Goal: Obtain resource: Download file/media

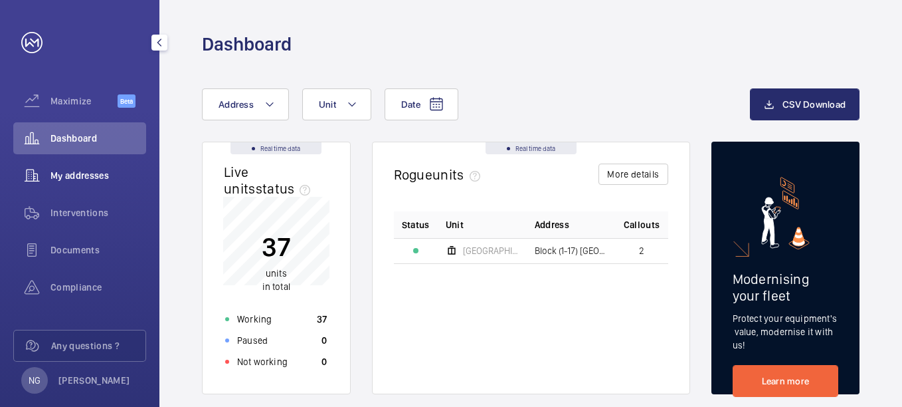
click at [94, 176] on span "My addresses" at bounding box center [98, 175] width 96 height 13
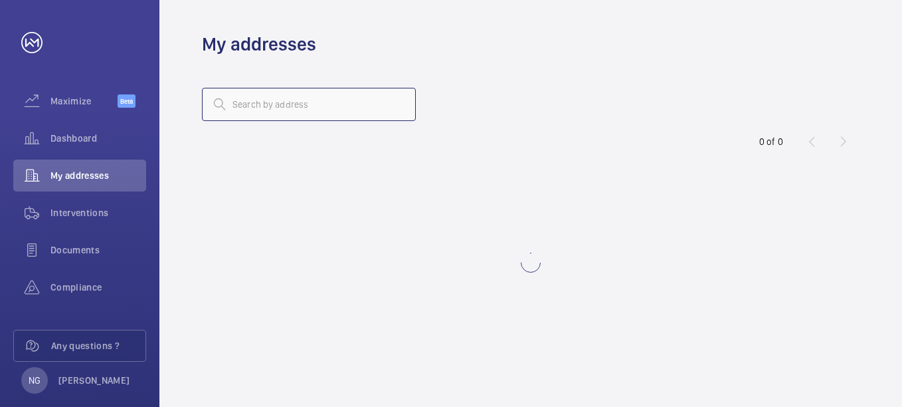
click at [256, 103] on input "text" at bounding box center [309, 104] width 214 height 33
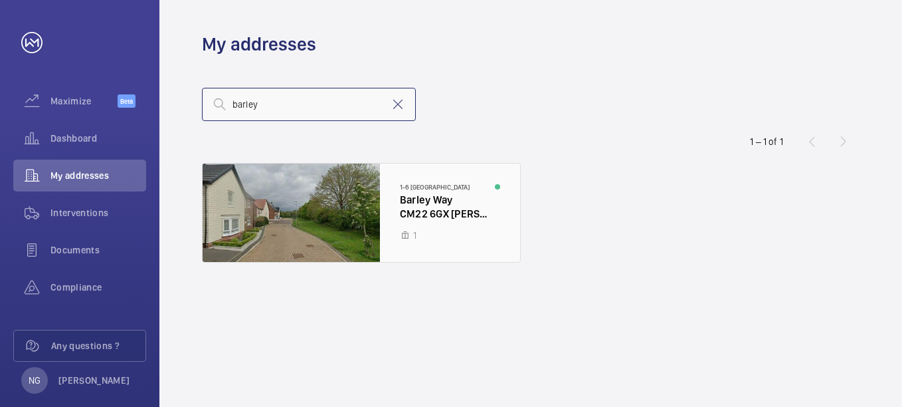
type input "barley"
click at [467, 215] on div at bounding box center [362, 212] width 318 height 98
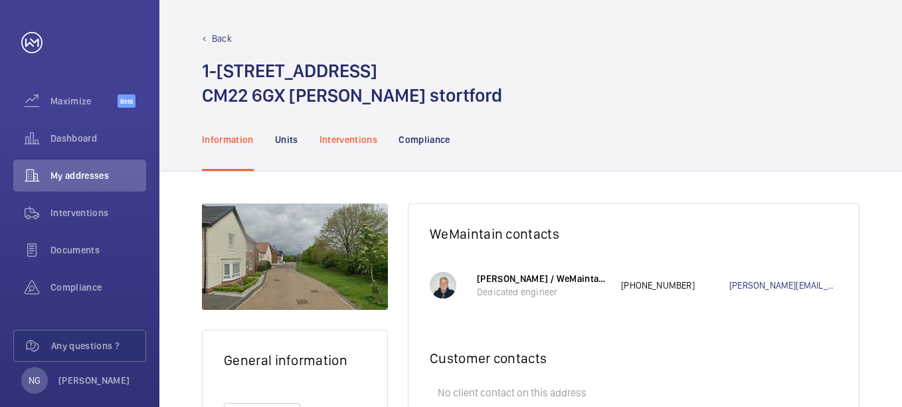
click at [364, 130] on div "Interventions" at bounding box center [349, 139] width 58 height 63
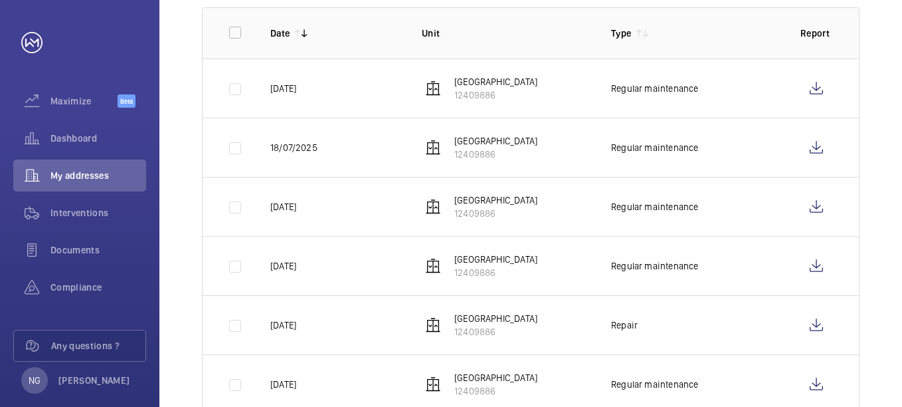
scroll to position [193, 0]
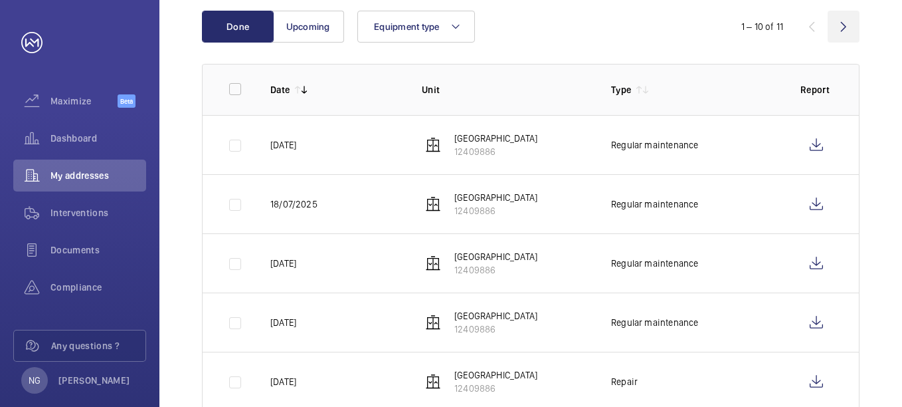
click at [850, 22] on wm-front-icon-button at bounding box center [844, 27] width 32 height 32
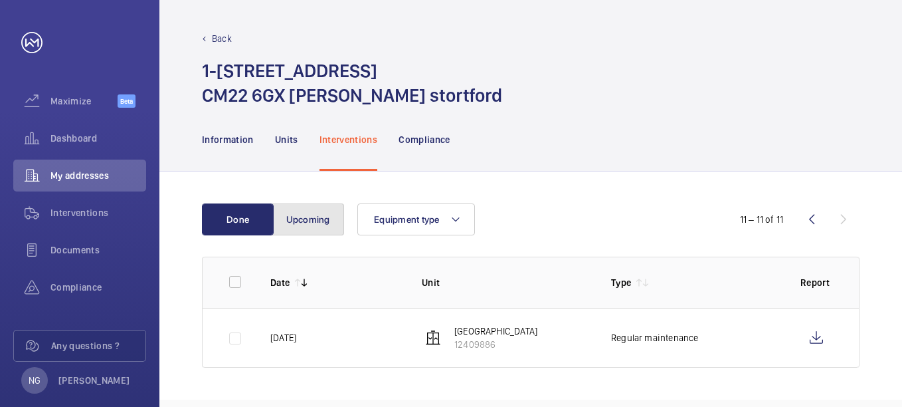
click at [321, 226] on button "Upcoming" at bounding box center [308, 219] width 72 height 32
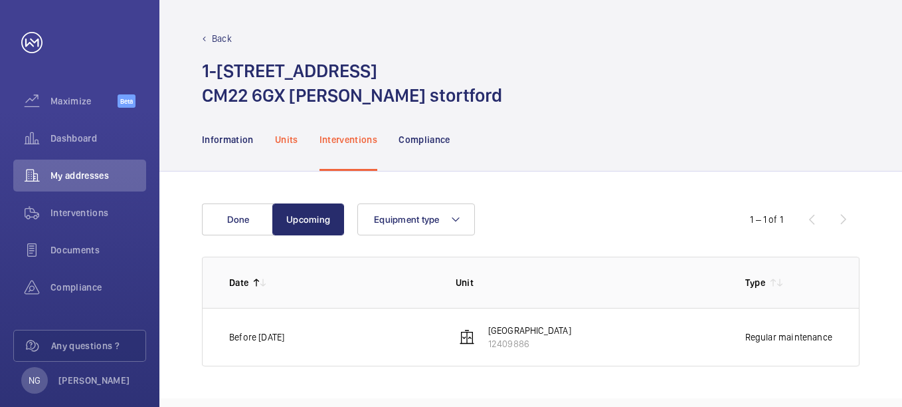
click at [286, 135] on p "Units" at bounding box center [286, 139] width 23 height 13
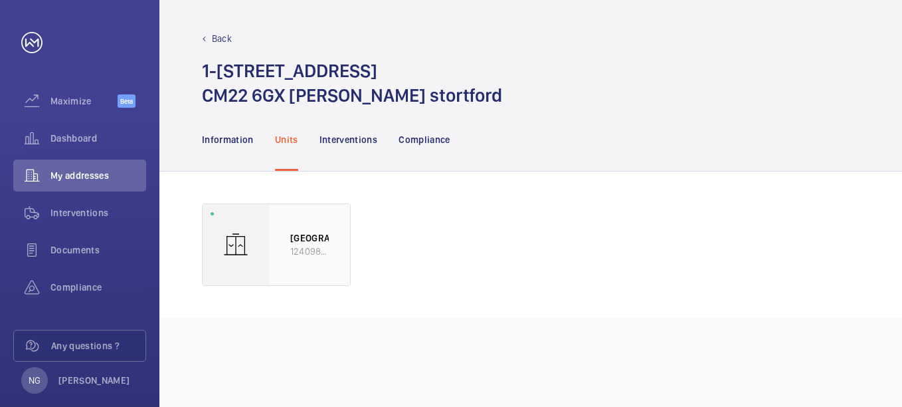
click at [284, 258] on div "[GEOGRAPHIC_DATA] 12409886" at bounding box center [309, 244] width 81 height 81
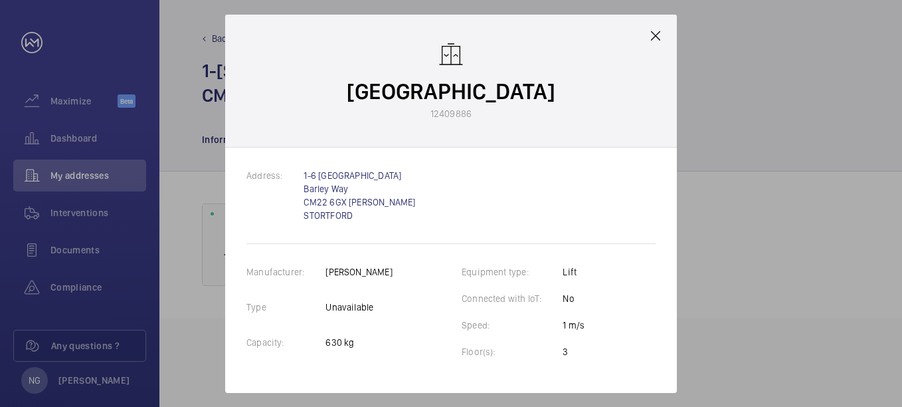
click at [652, 42] on mat-icon at bounding box center [656, 36] width 16 height 16
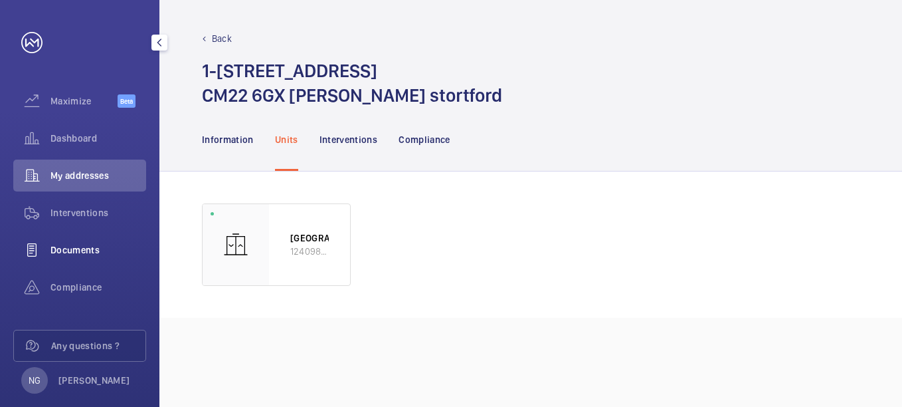
click at [83, 250] on span "Documents" at bounding box center [98, 249] width 96 height 13
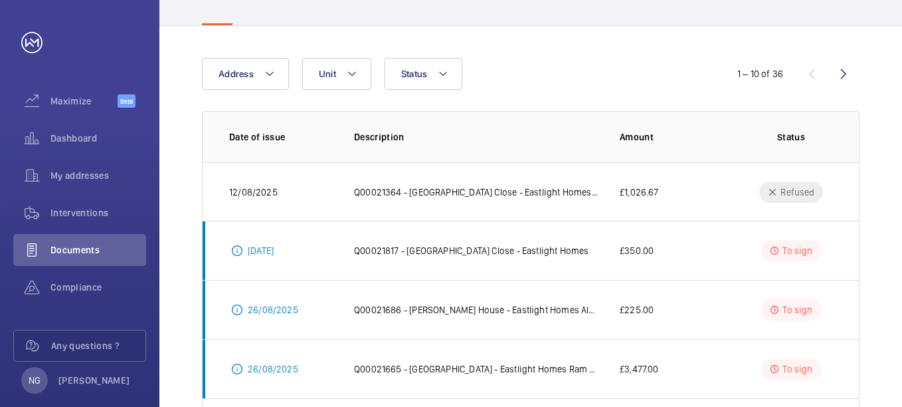
scroll to position [3, 0]
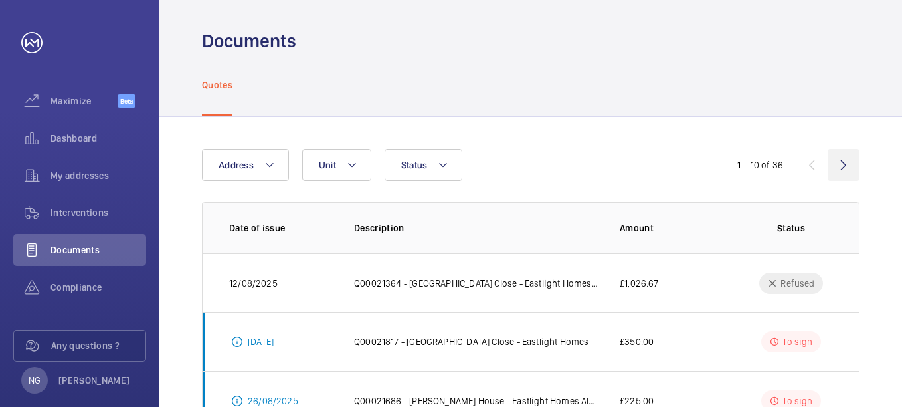
click at [838, 165] on wm-front-icon-button at bounding box center [844, 165] width 32 height 32
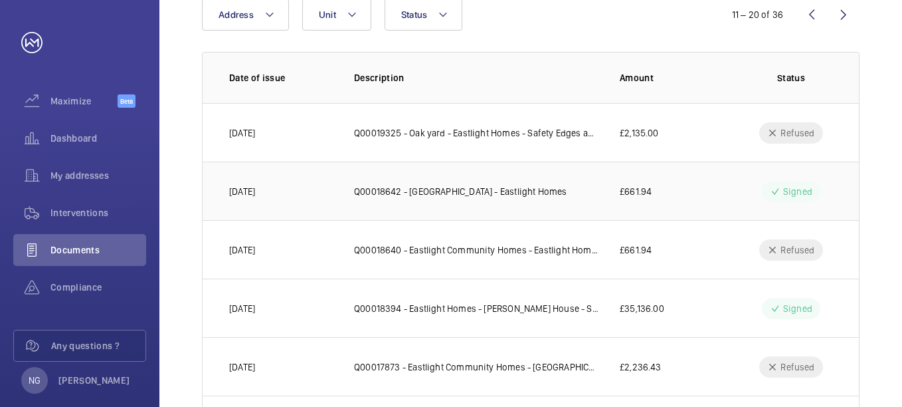
scroll to position [335, 0]
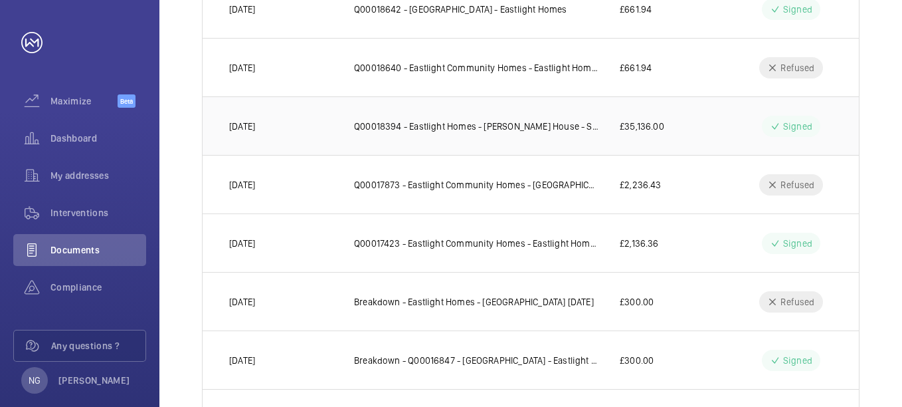
click at [538, 125] on p "Q00018394 - Eastlight Homes - [PERSON_NAME] House - Safeline 2-Way Autodailler …" at bounding box center [476, 126] width 244 height 13
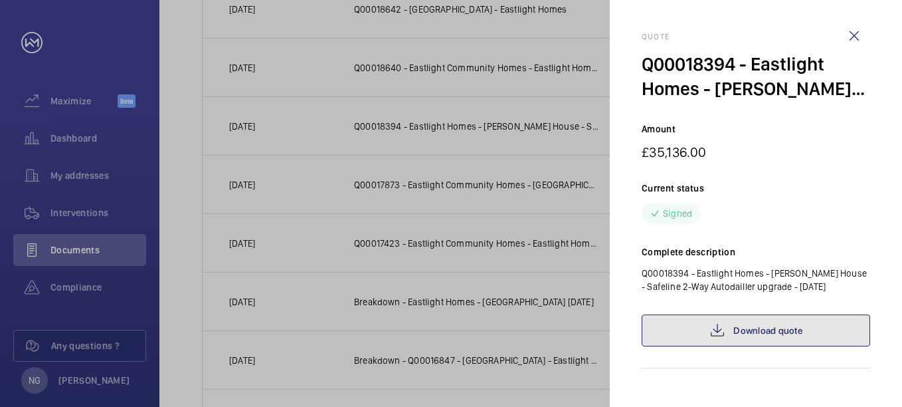
click at [756, 326] on link "Download quote" at bounding box center [756, 330] width 229 height 32
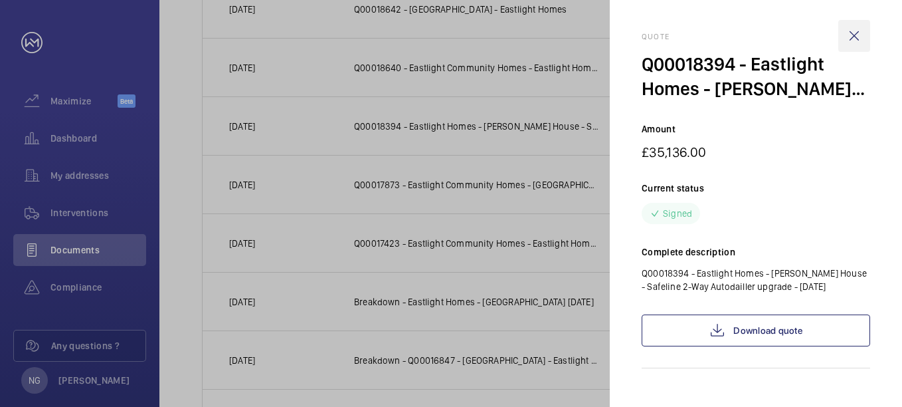
click at [857, 37] on wm-front-icon-button at bounding box center [854, 36] width 32 height 32
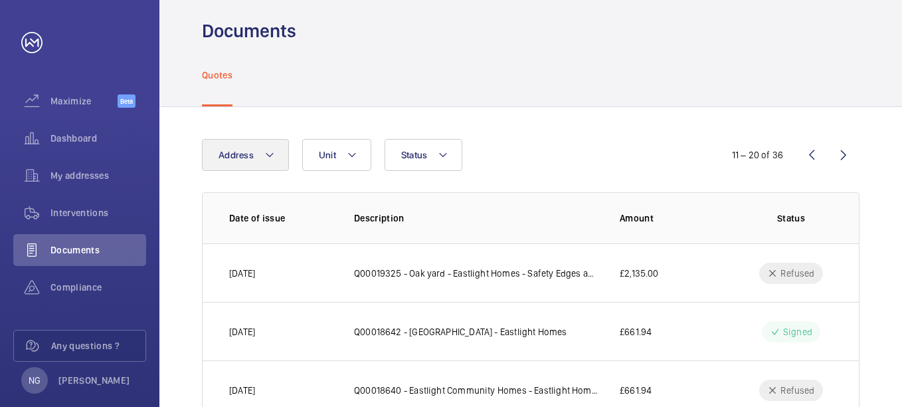
scroll to position [0, 0]
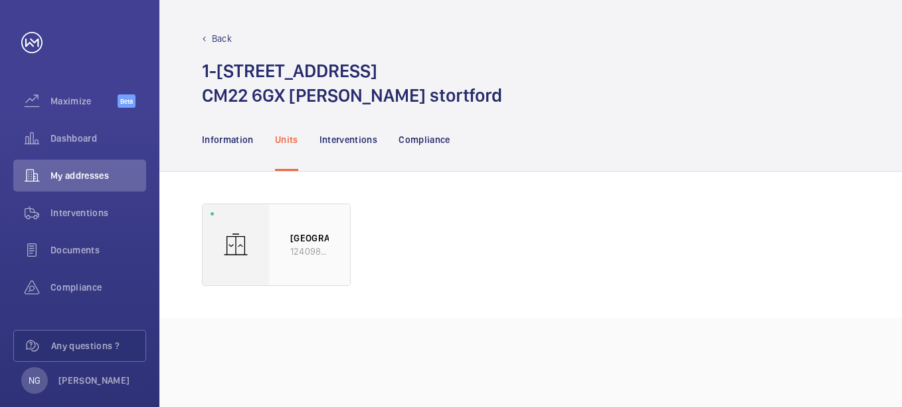
click at [308, 244] on p "[GEOGRAPHIC_DATA]" at bounding box center [309, 237] width 39 height 13
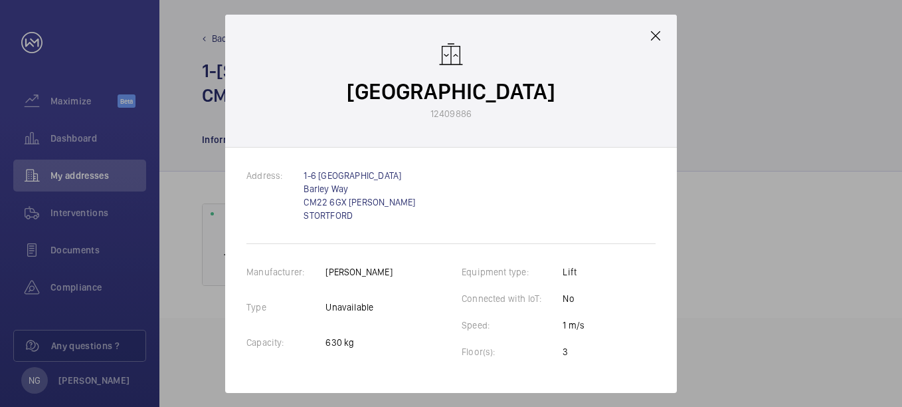
click at [658, 35] on mat-icon at bounding box center [656, 36] width 16 height 16
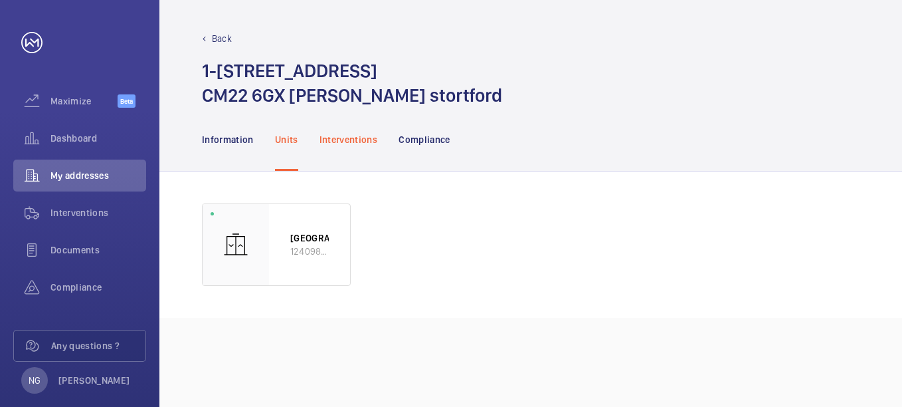
click at [360, 139] on p "Interventions" at bounding box center [349, 139] width 58 height 13
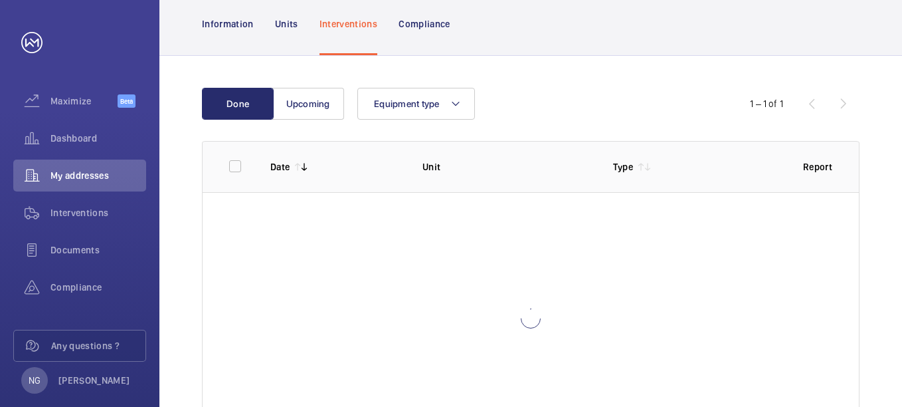
scroll to position [185, 0]
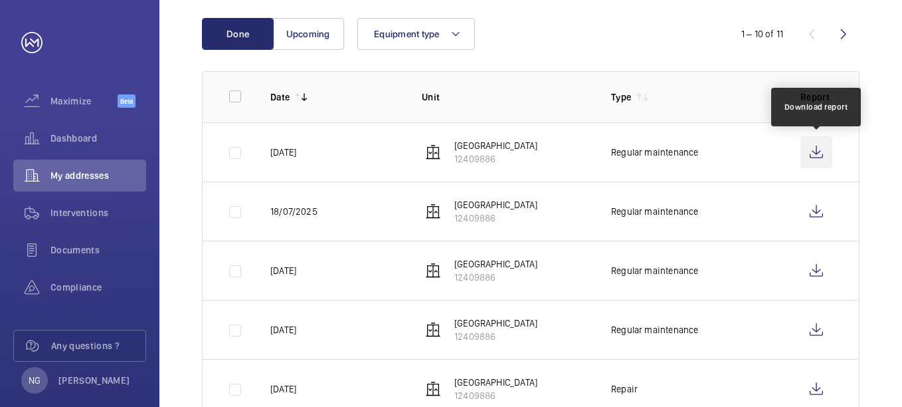
click at [813, 155] on wm-front-icon-button at bounding box center [817, 152] width 32 height 32
